Goal: Transaction & Acquisition: Purchase product/service

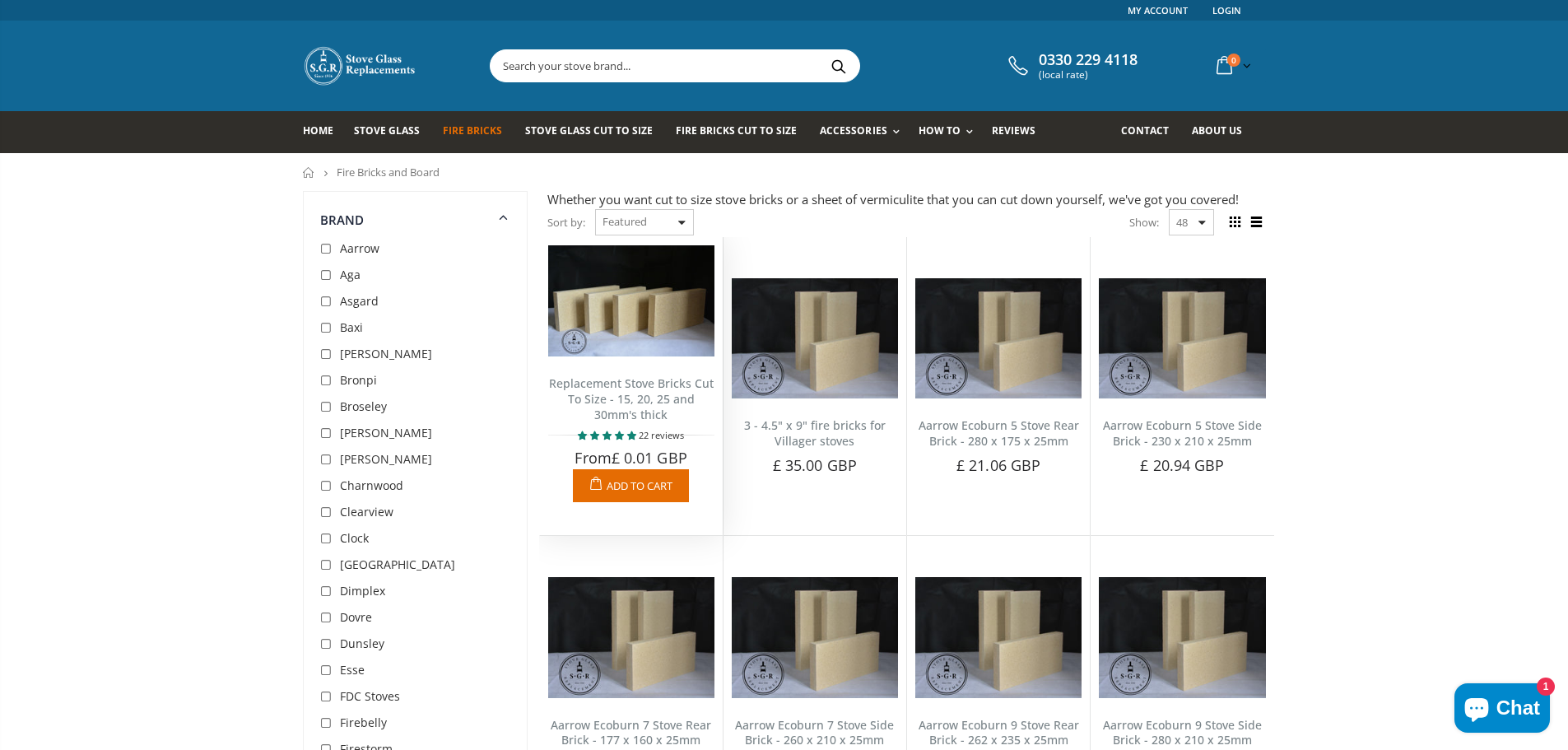
click at [629, 393] on link "Replacement Stove Bricks Cut To Size - 15, 20, 25 and 30mm's thick" at bounding box center [631, 399] width 165 height 47
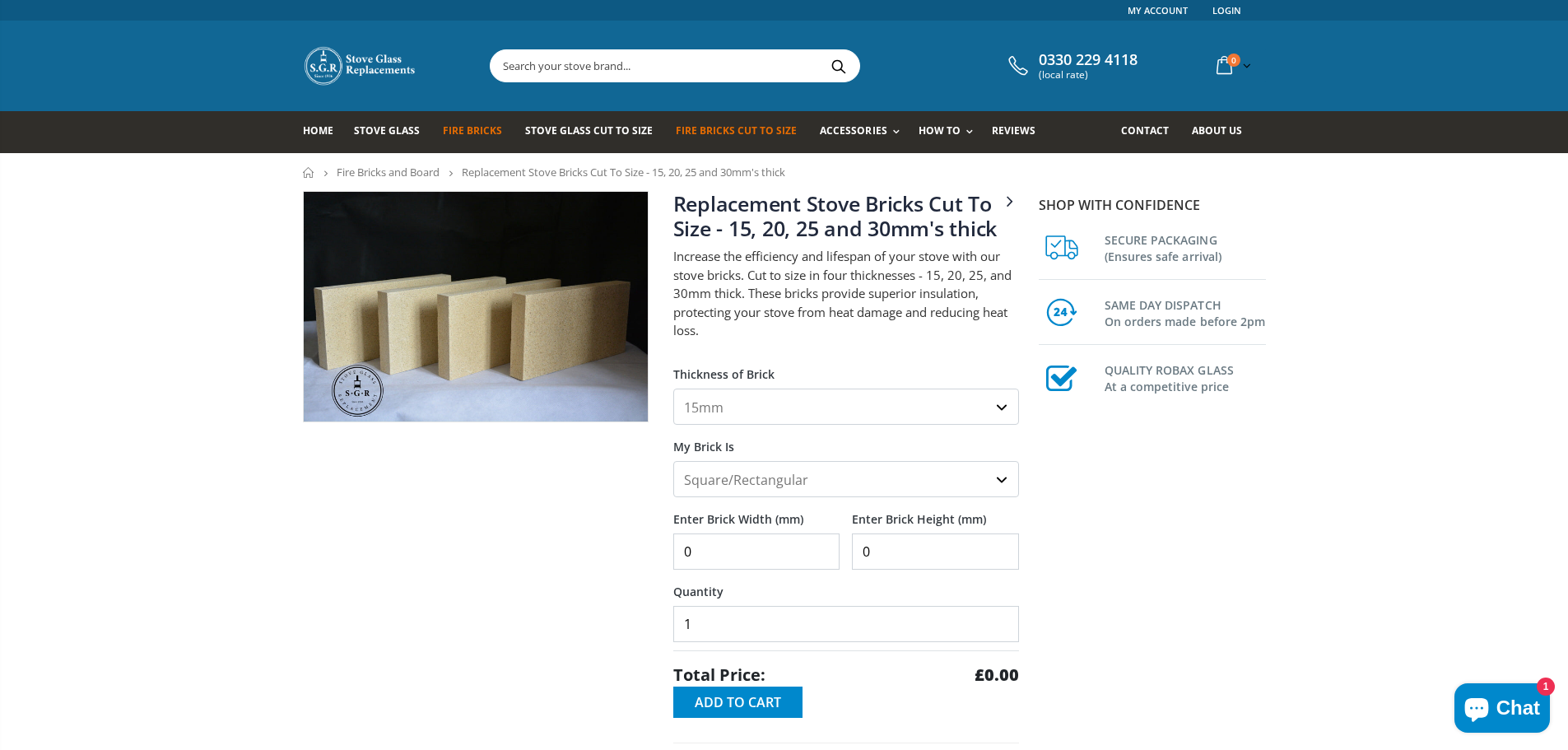
click at [721, 407] on select "15mm 20mm 25mm 30mm" at bounding box center [846, 406] width 346 height 36
select select "25mm"
click at [673, 388] on select "15mm 20mm 25mm 30mm" at bounding box center [846, 406] width 346 height 36
click at [751, 569] on input "0" at bounding box center [757, 552] width 167 height 36
type input "330"
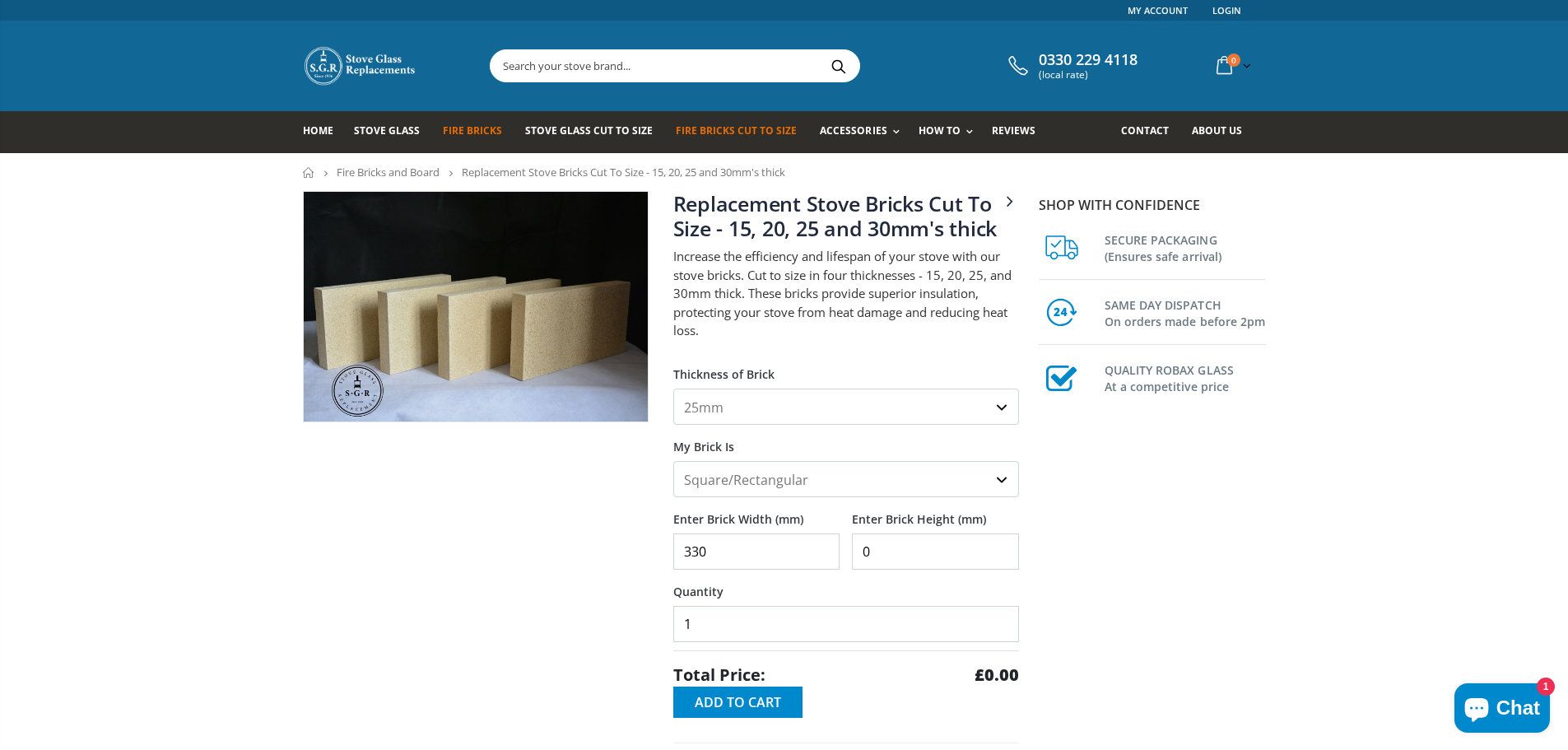
click at [886, 548] on input "0" at bounding box center [935, 552] width 167 height 36
type input "200"
click at [441, 554] on div at bounding box center [475, 570] width 370 height 759
